Goal: Task Accomplishment & Management: Manage account settings

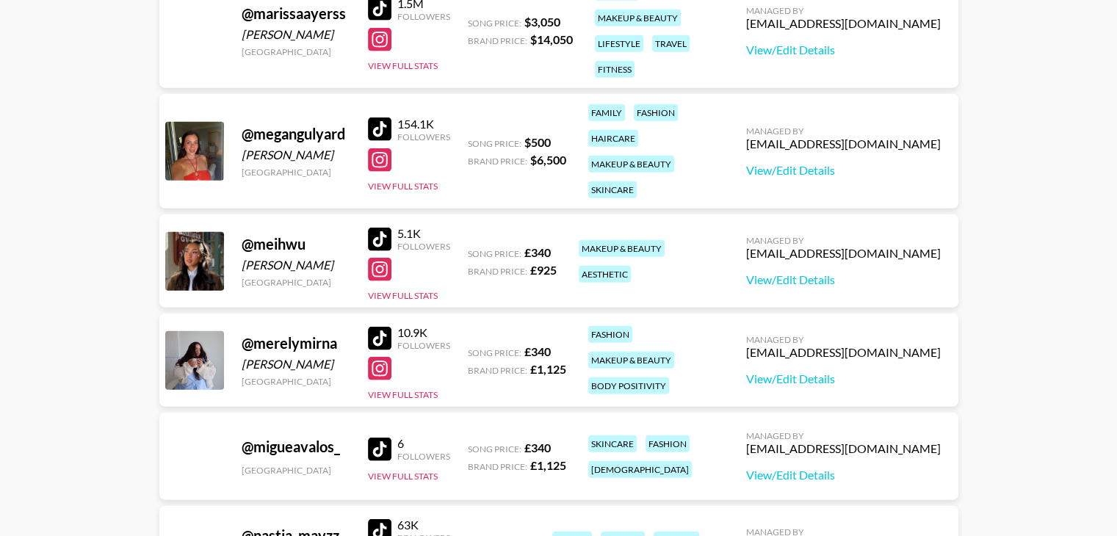
scroll to position [3917, 0]
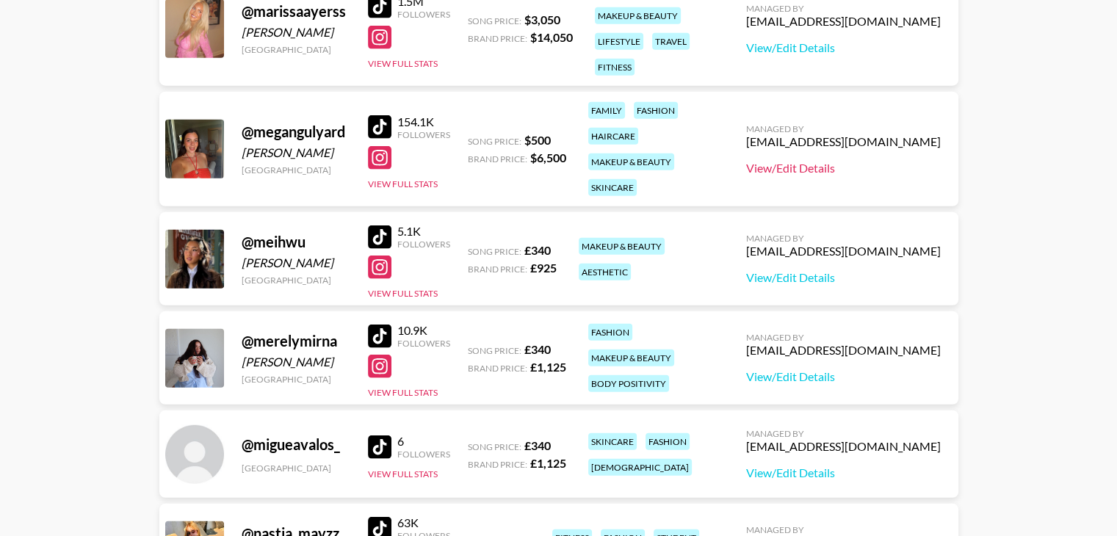
click at [826, 170] on link "View/Edit Details" at bounding box center [843, 168] width 195 height 15
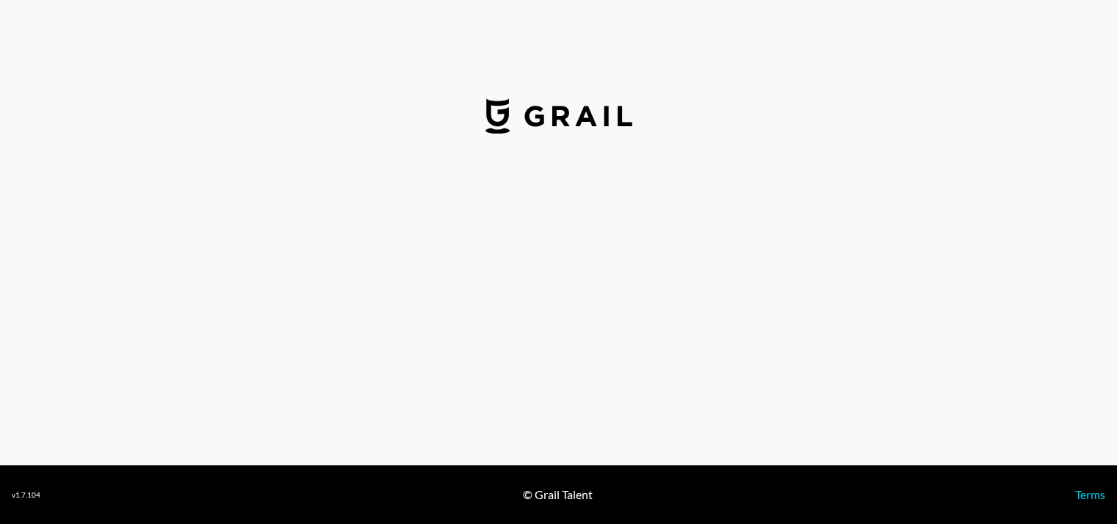
select select "USD"
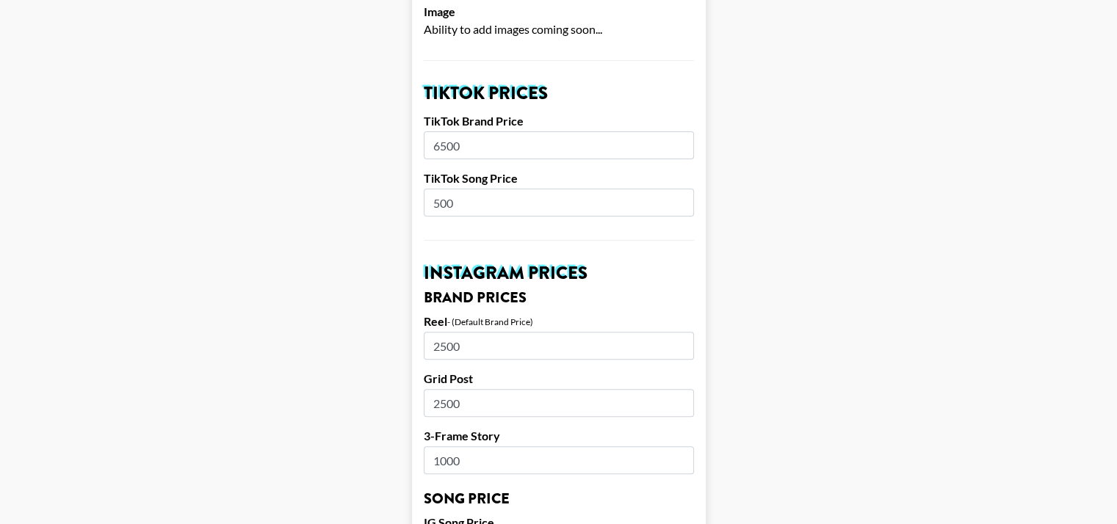
scroll to position [463, 0]
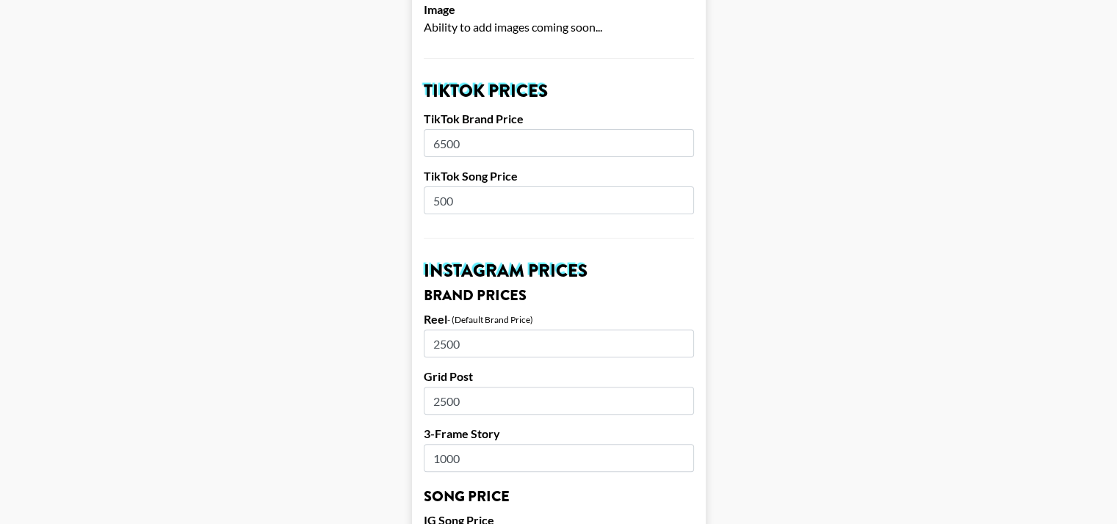
click at [462, 144] on input "6500" at bounding box center [559, 143] width 270 height 28
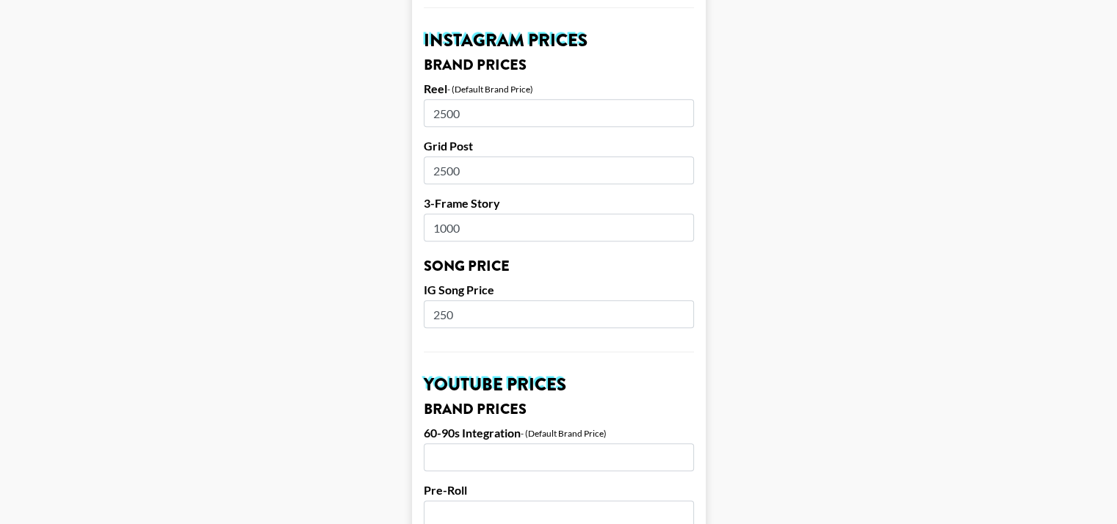
scroll to position [649, 0]
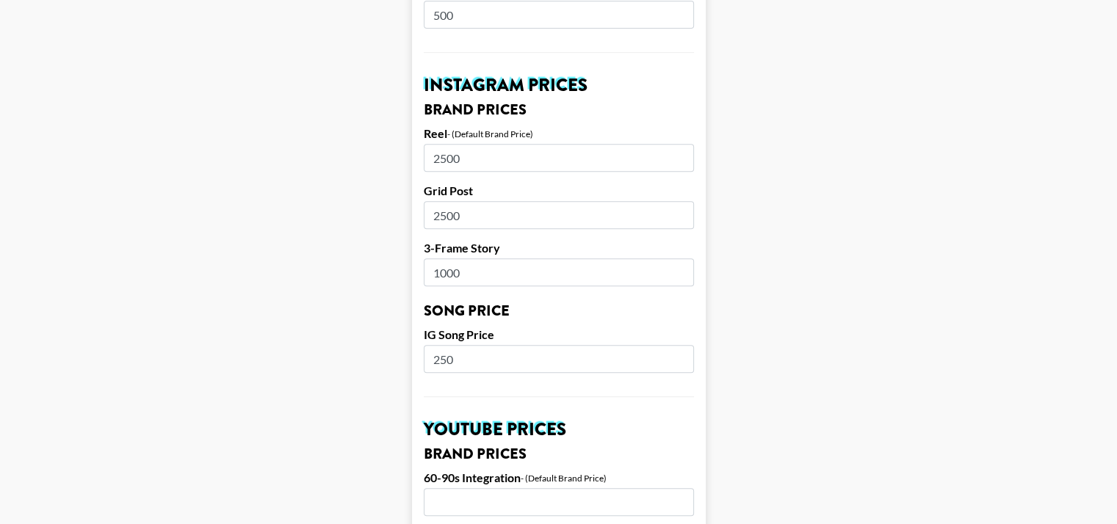
type input "4000"
click at [494, 157] on input "2500" at bounding box center [559, 158] width 270 height 28
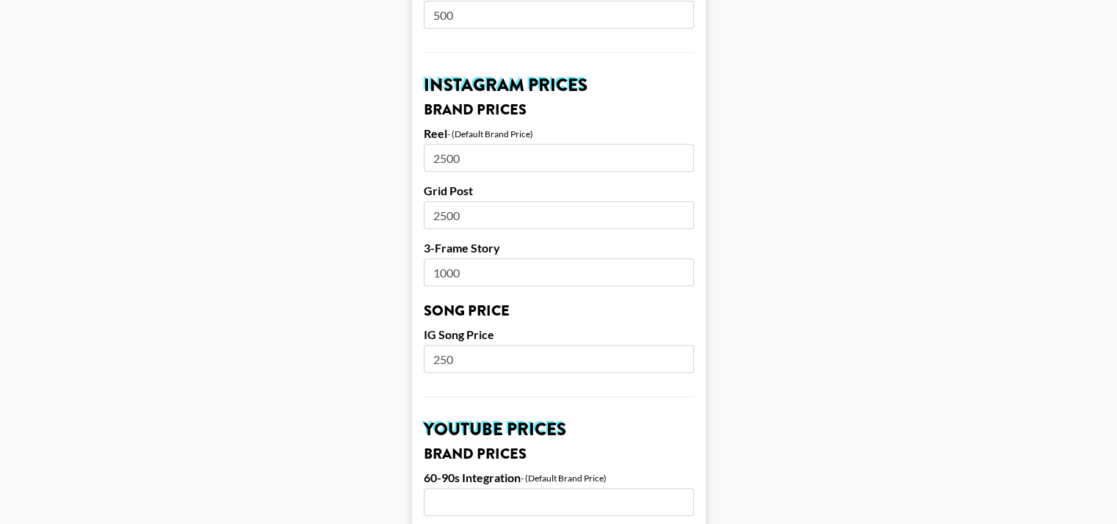
click at [494, 157] on input "2500" at bounding box center [559, 158] width 270 height 28
type input "1500"
click at [463, 214] on input "2500" at bounding box center [559, 215] width 270 height 28
click at [454, 218] on input "2500" at bounding box center [559, 215] width 270 height 28
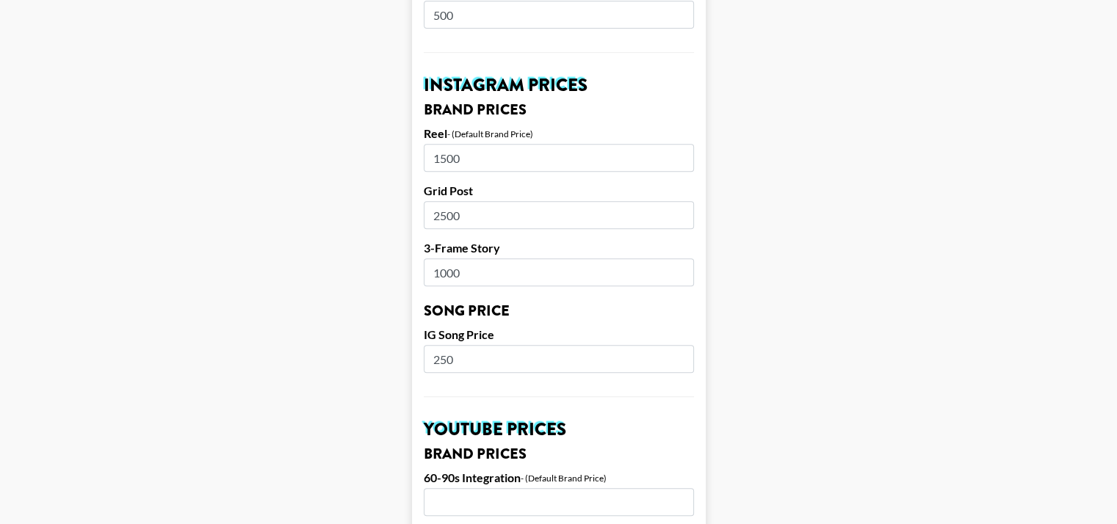
click at [454, 218] on input "2500" at bounding box center [559, 215] width 270 height 28
type input "1000"
click at [452, 271] on input "1000" at bounding box center [559, 272] width 270 height 28
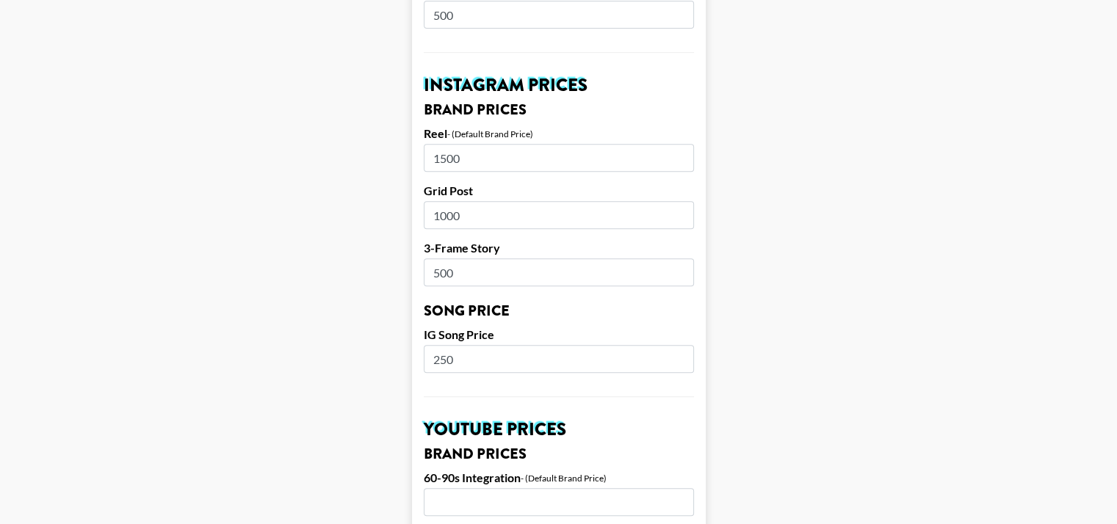
type input "500"
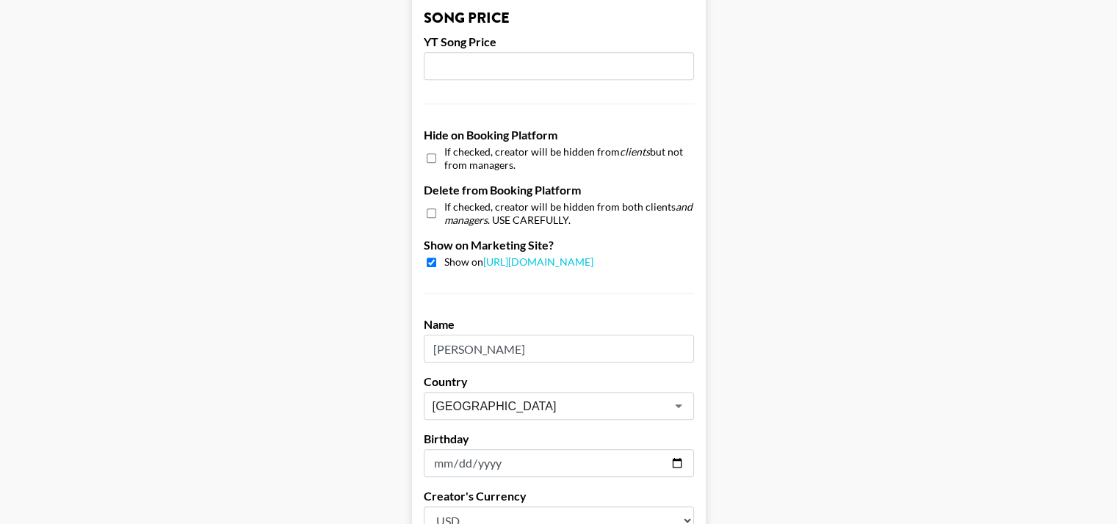
scroll to position [1466, 0]
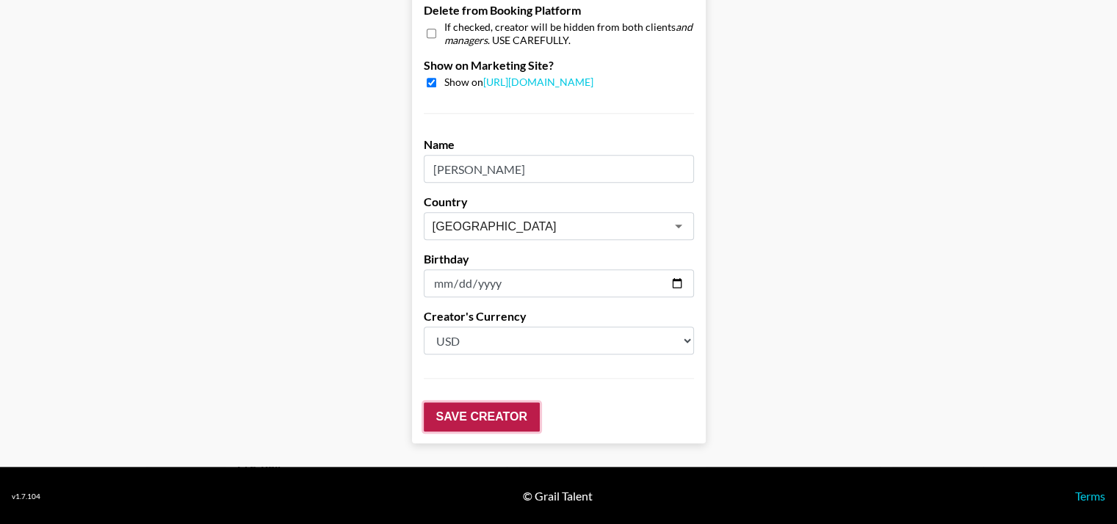
click at [478, 407] on input "Save Creator" at bounding box center [482, 416] width 116 height 29
click at [485, 415] on input "Save Creator" at bounding box center [482, 416] width 116 height 29
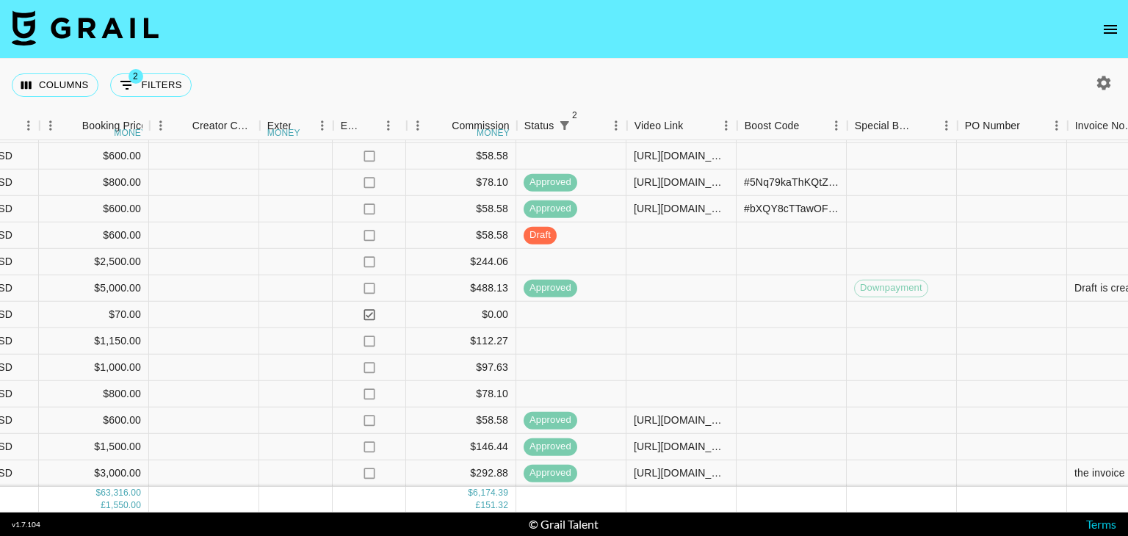
scroll to position [1080, 1330]
